Goal: Find specific page/section: Find specific page/section

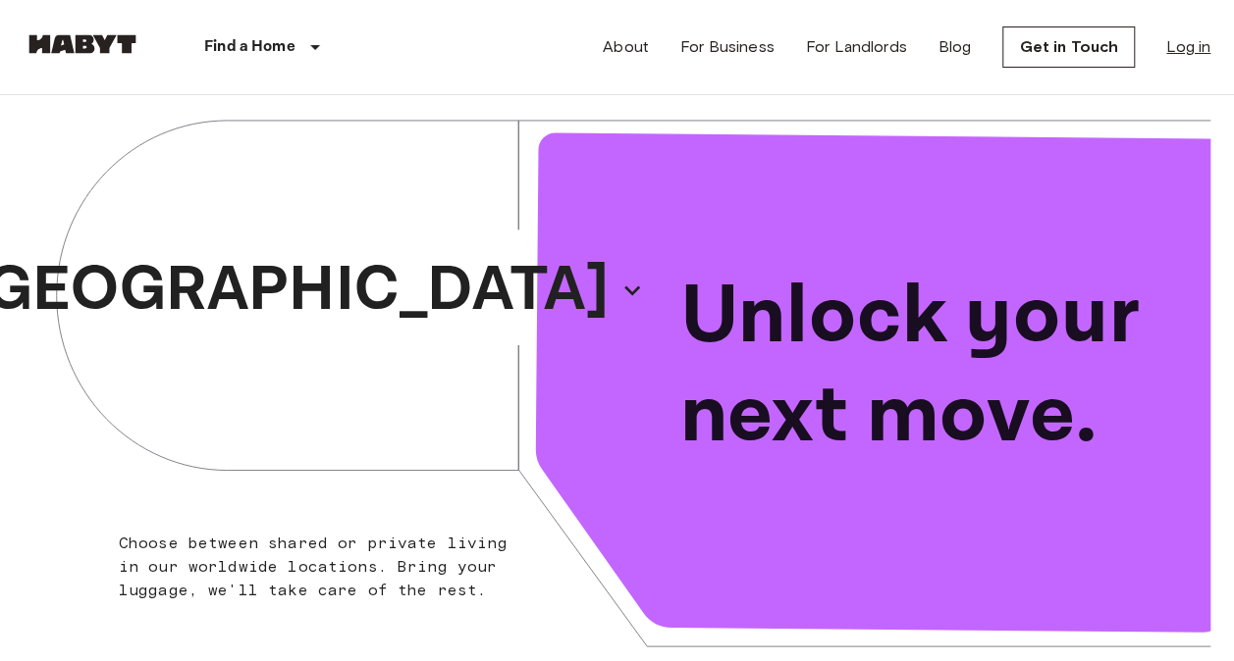
click at [1188, 52] on link "Log in" at bounding box center [1188, 47] width 44 height 24
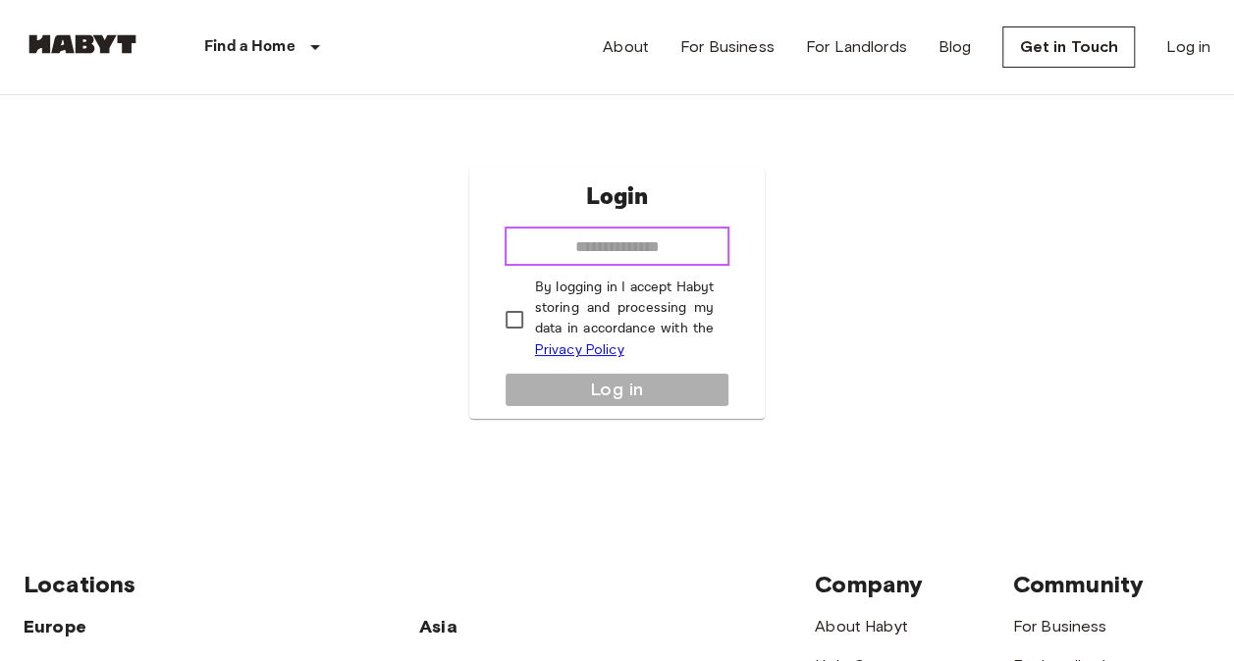
click at [654, 249] on input "email" at bounding box center [617, 246] width 226 height 39
type input "**********"
click at [653, 314] on p "By logging in I accept Habyt storing and processing my data in accordance with …" at bounding box center [625, 319] width 180 height 83
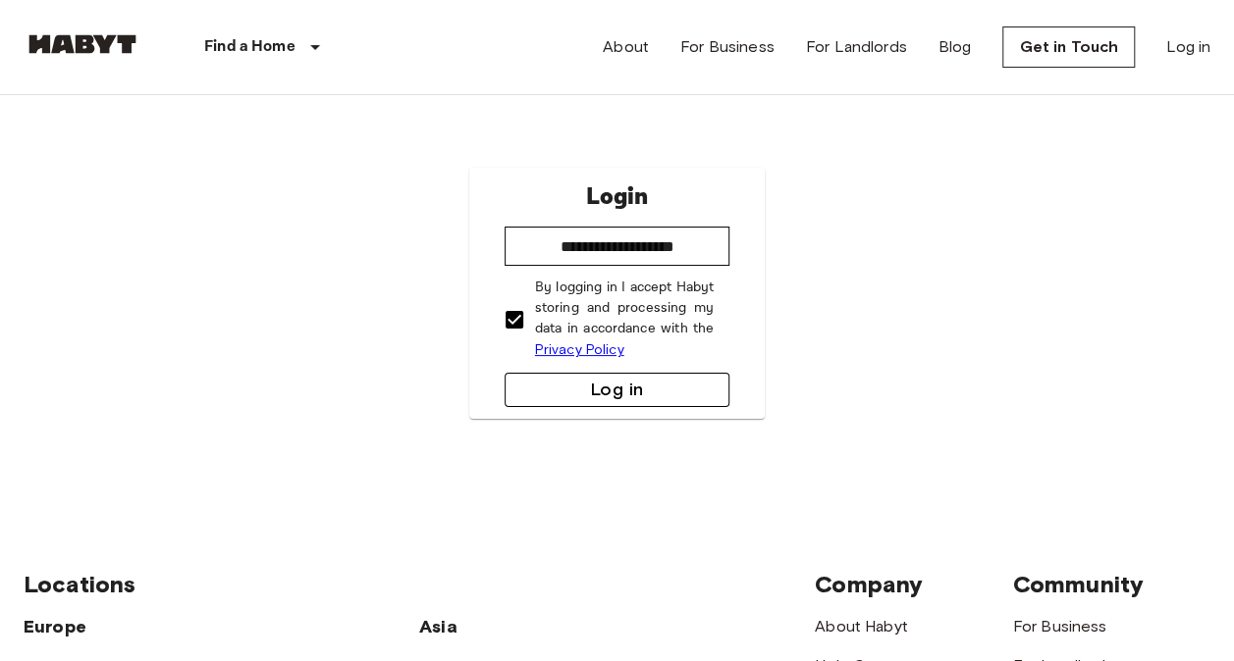
click at [587, 391] on button "Log in" at bounding box center [617, 390] width 226 height 34
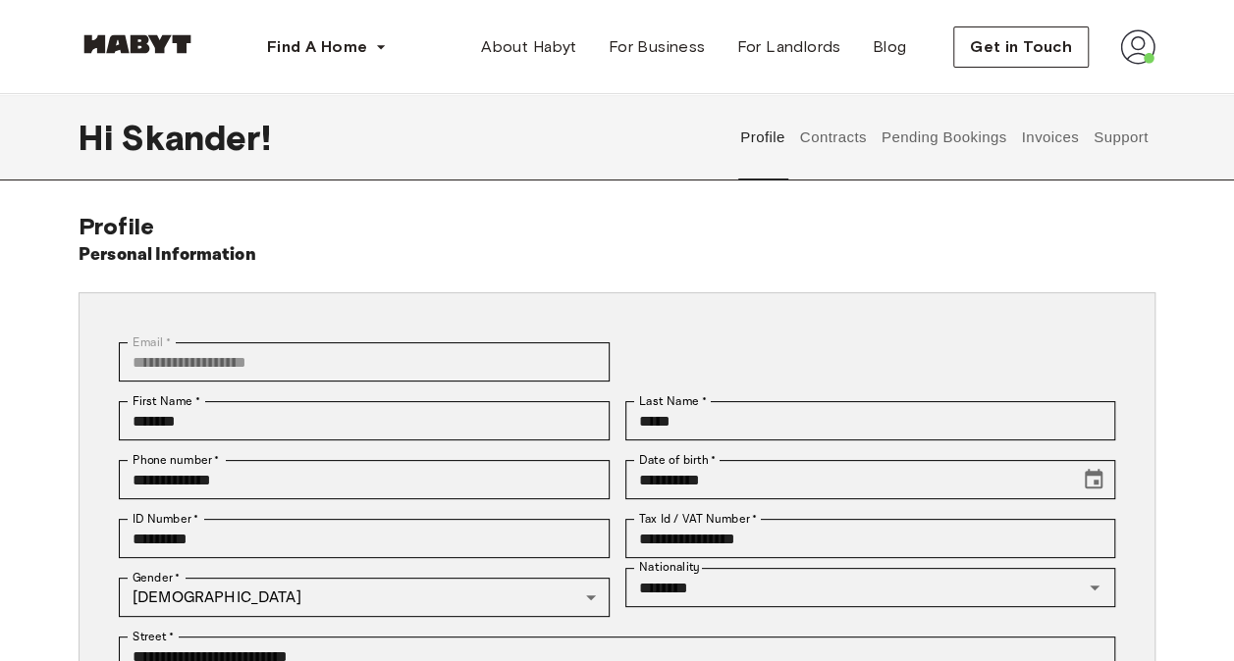
click at [844, 141] on button "Contracts" at bounding box center [833, 137] width 72 height 86
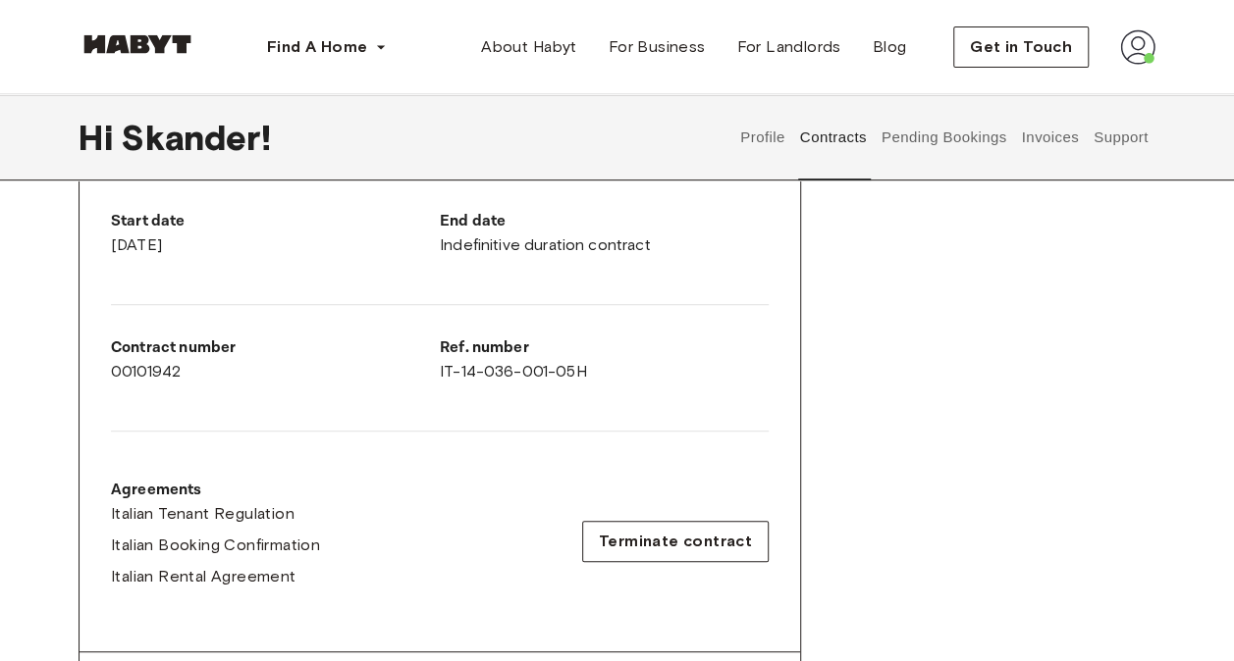
scroll to position [398, 0]
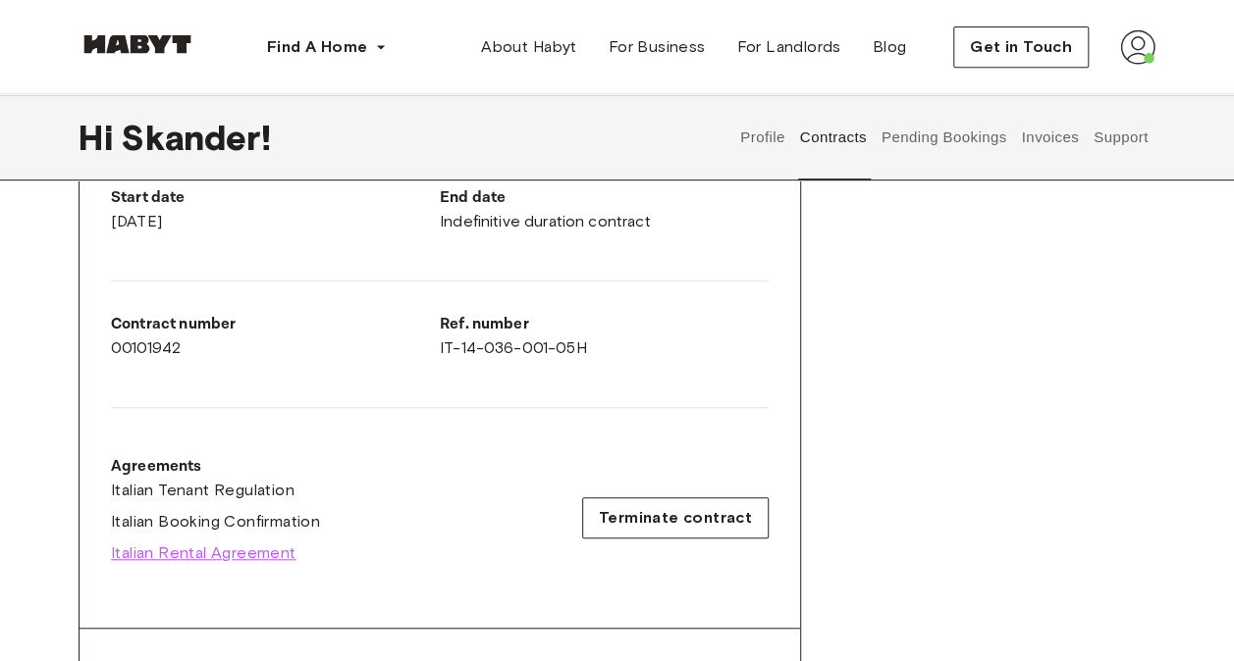
click at [252, 544] on span "Italian Rental Agreement" at bounding box center [203, 554] width 185 height 24
